Goal: Task Accomplishment & Management: Complete application form

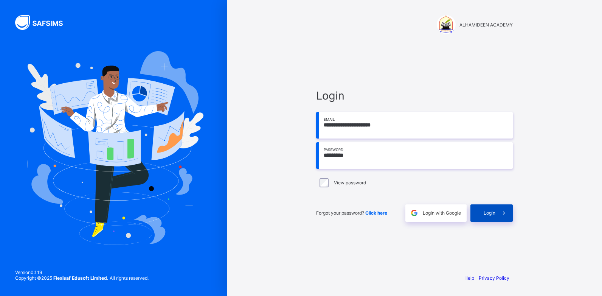
click at [482, 213] on div "Login" at bounding box center [492, 212] width 42 height 17
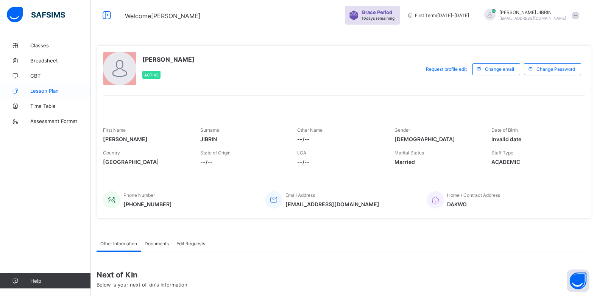
click at [48, 91] on span "Lesson Plan" at bounding box center [60, 91] width 61 height 6
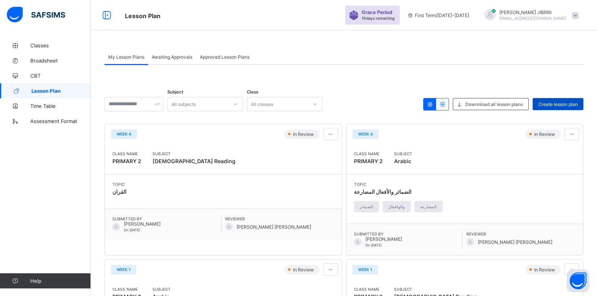
click at [548, 105] on span "Create lesson plan" at bounding box center [557, 104] width 39 height 6
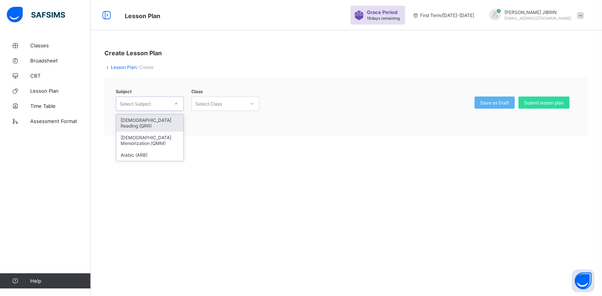
click at [126, 104] on div "Select Subject" at bounding box center [135, 103] width 31 height 14
click at [135, 132] on div "Quran Memorization (QMM)" at bounding box center [149, 140] width 67 height 17
click at [135, 130] on div "Subject option Quran Memorization (QMM) focused, 2 of 3. 3 results available. U…" at bounding box center [346, 107] width 484 height 58
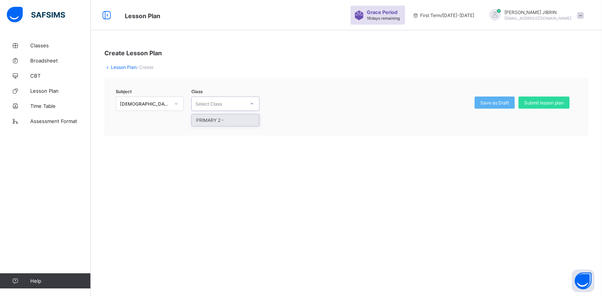
drag, startPoint x: 135, startPoint y: 130, endPoint x: 206, endPoint y: 104, distance: 75.4
click at [206, 104] on div "Select Class" at bounding box center [209, 103] width 26 height 14
click at [210, 118] on div "PRIMARY 2 -" at bounding box center [225, 120] width 67 height 12
click at [210, 118] on div "Class option PRIMARY 2 - focused, 1 of 1. 1 result available. Use Up and Down t…" at bounding box center [224, 108] width 72 height 24
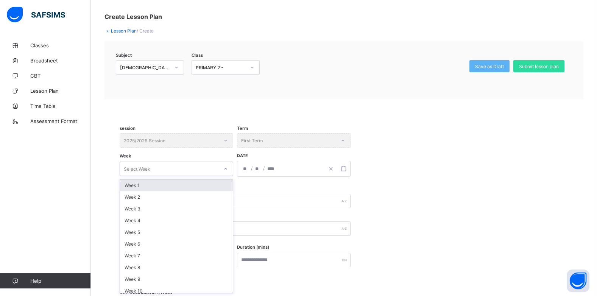
click at [134, 176] on div "option Week 1 focused, 1 of 14. 14 results available. Use Up and Down to choose…" at bounding box center [176, 169] width 113 height 14
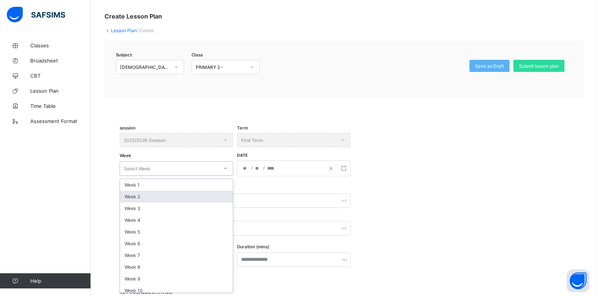
click at [134, 197] on div "Week 2" at bounding box center [176, 197] width 113 height 12
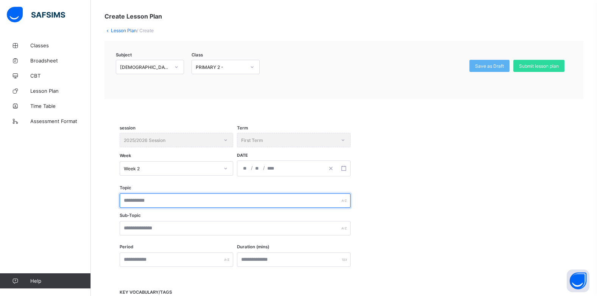
click at [134, 197] on input "text" at bounding box center [235, 200] width 231 height 14
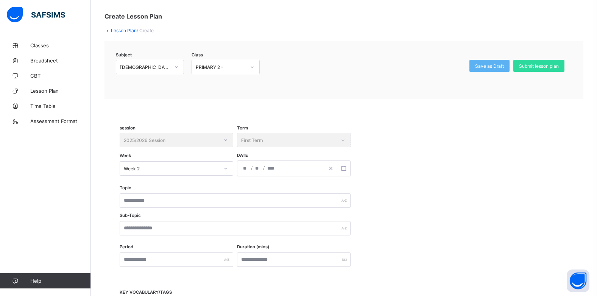
click at [223, 165] on div at bounding box center [225, 168] width 13 height 12
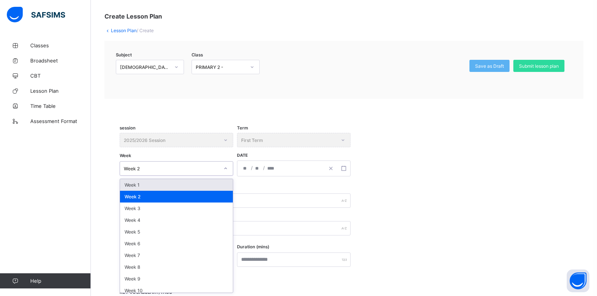
click at [223, 165] on div at bounding box center [225, 168] width 13 height 12
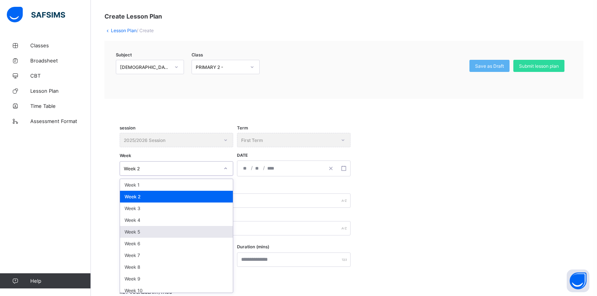
click at [151, 232] on div "Week 5" at bounding box center [176, 232] width 113 height 12
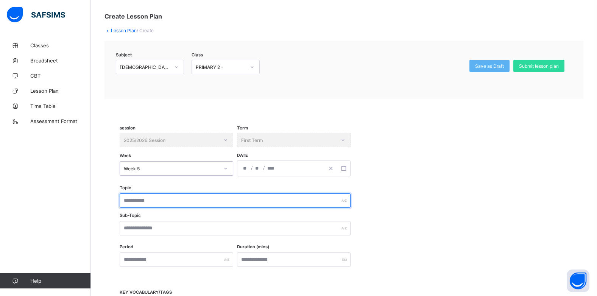
click at [173, 199] on input "text" at bounding box center [235, 200] width 231 height 14
type input "******"
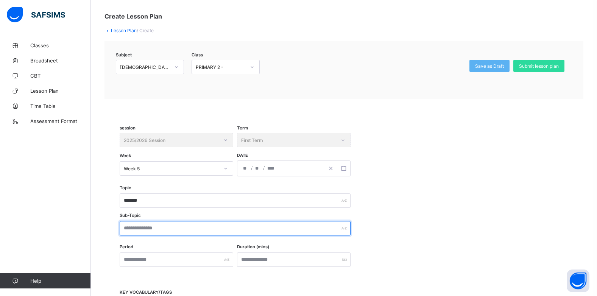
click at [148, 227] on input "text" at bounding box center [235, 228] width 231 height 14
type input "**********"
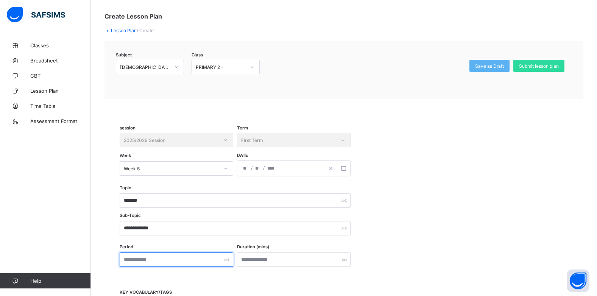
click at [137, 258] on input "text" at bounding box center [176, 259] width 113 height 14
type input "*"
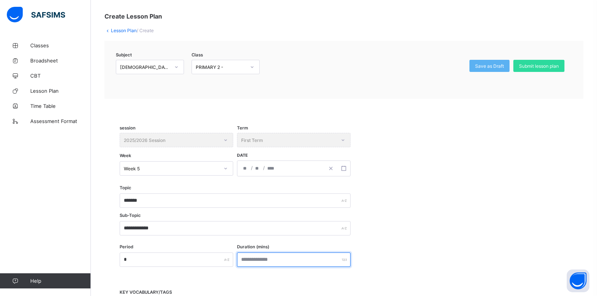
click at [272, 261] on input "number" at bounding box center [293, 259] width 113 height 14
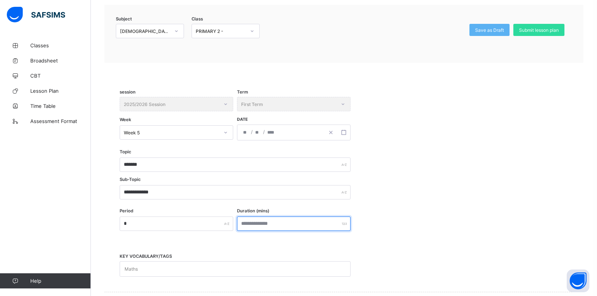
scroll to position [150, 0]
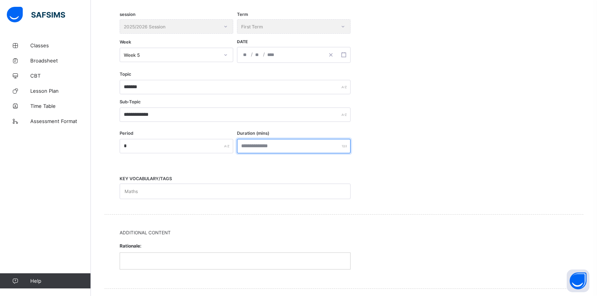
type input "**"
click at [187, 190] on div "Maths" at bounding box center [228, 191] width 216 height 15
type input "****"
click at [152, 191] on div "القر" at bounding box center [228, 192] width 216 height 16
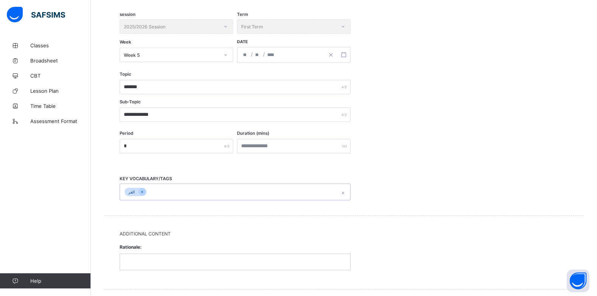
click at [148, 188] on div "القر" at bounding box center [228, 192] width 216 height 16
click at [149, 189] on div "القر" at bounding box center [228, 192] width 216 height 16
click at [141, 189] on icon at bounding box center [142, 191] width 4 height 5
type input "*"
type input "******"
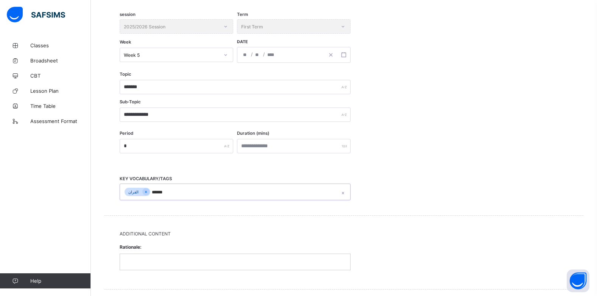
click at [129, 189] on div "القران" at bounding box center [133, 192] width 18 height 9
click at [144, 194] on icon at bounding box center [146, 191] width 4 height 5
type input "******"
click at [147, 258] on p at bounding box center [235, 261] width 219 height 7
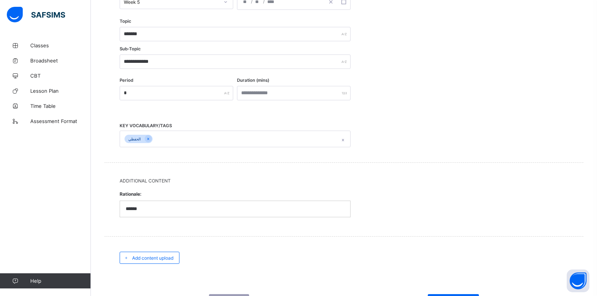
scroll to position [226, 0]
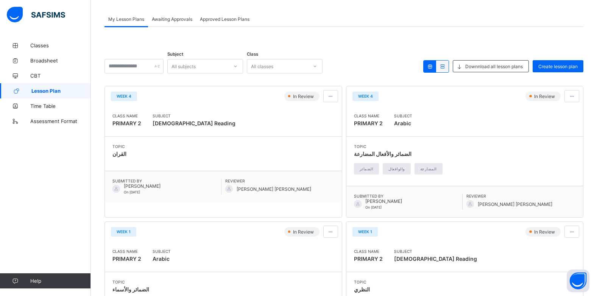
scroll to position [297, 0]
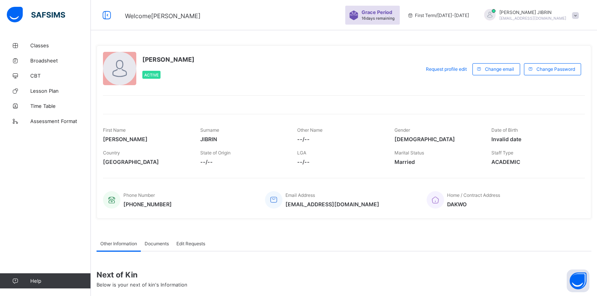
click at [507, 141] on span "Invalid date" at bounding box center [534, 139] width 86 height 6
